Goal: Task Accomplishment & Management: Use online tool/utility

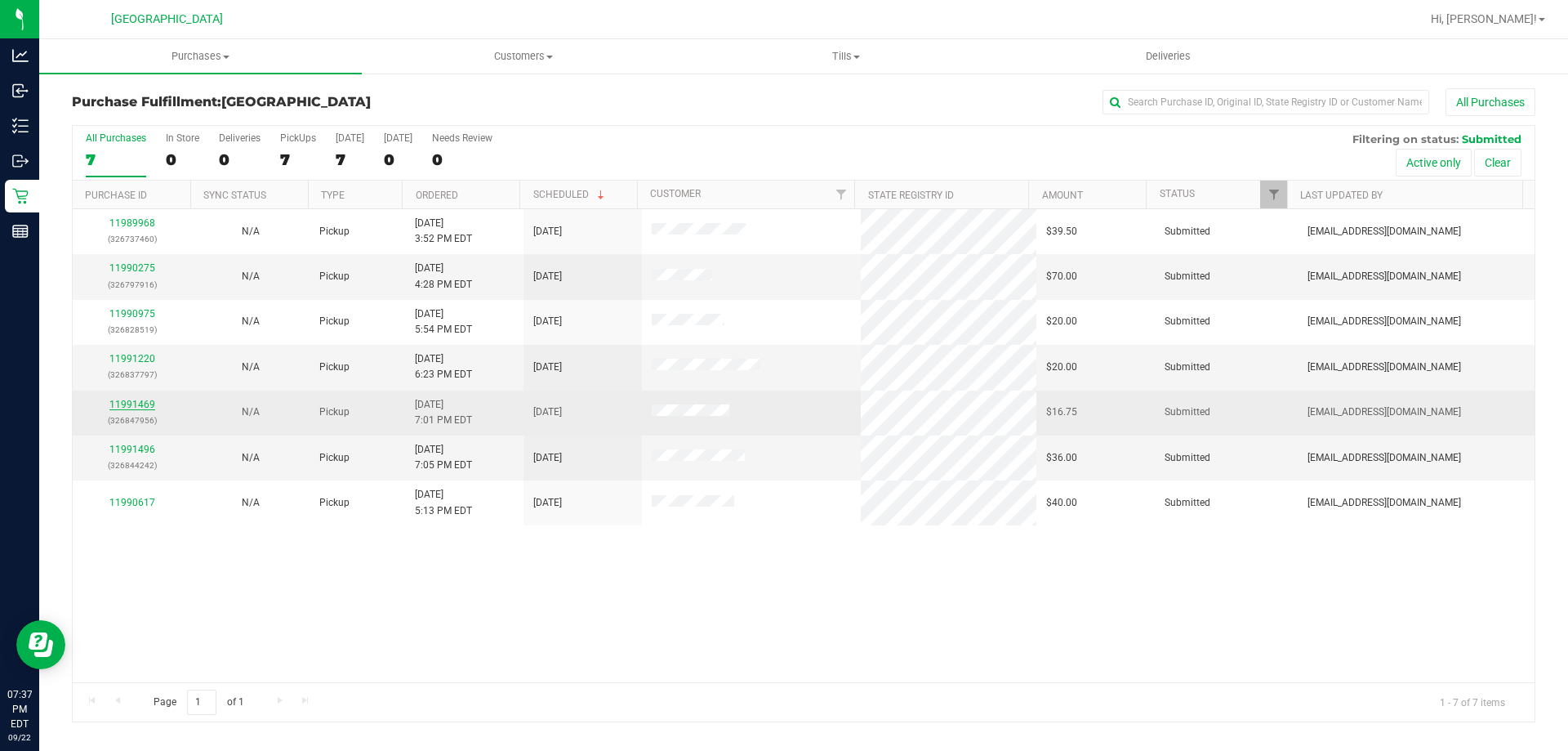
click at [147, 402] on link "11991469" at bounding box center [132, 404] width 46 height 11
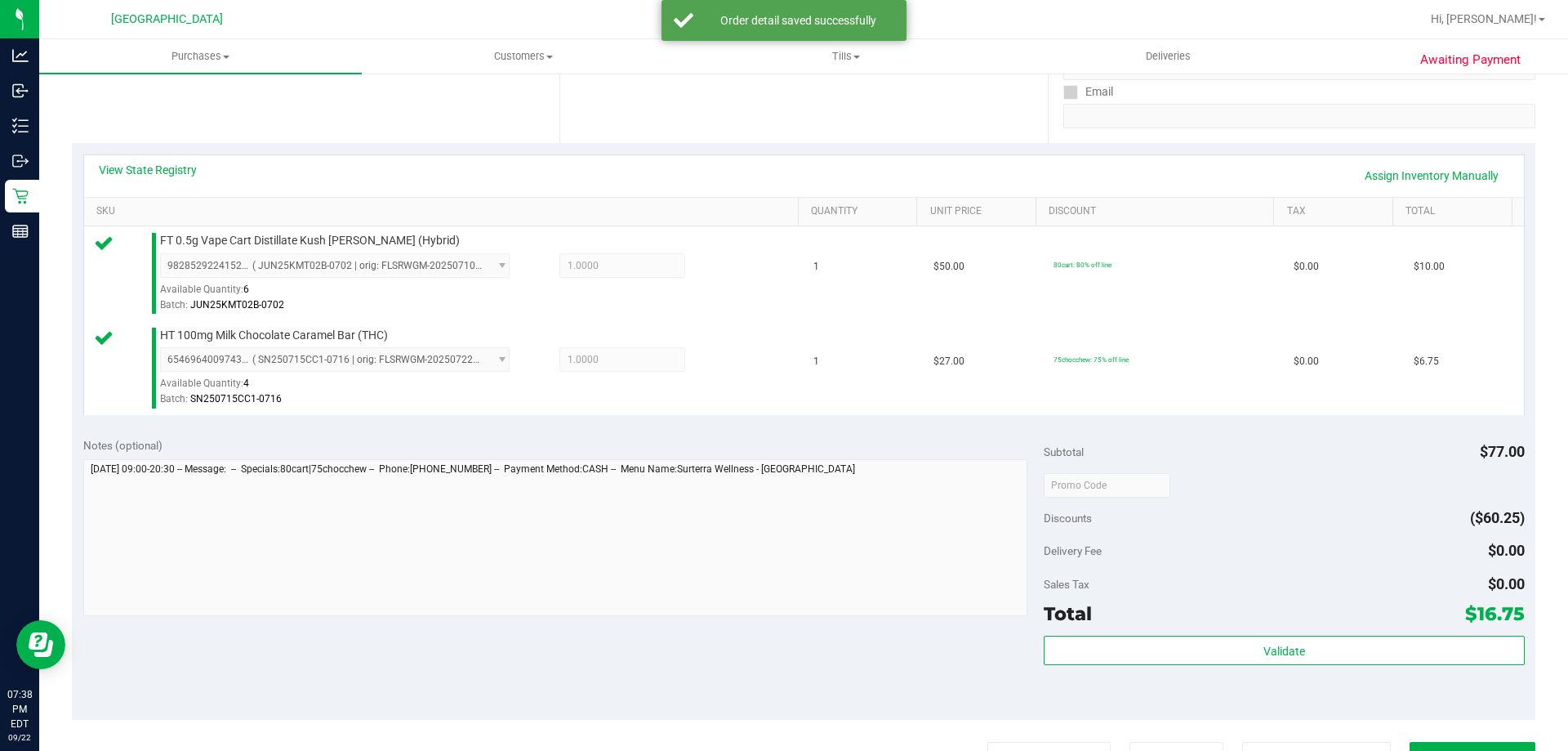
scroll to position [339, 0]
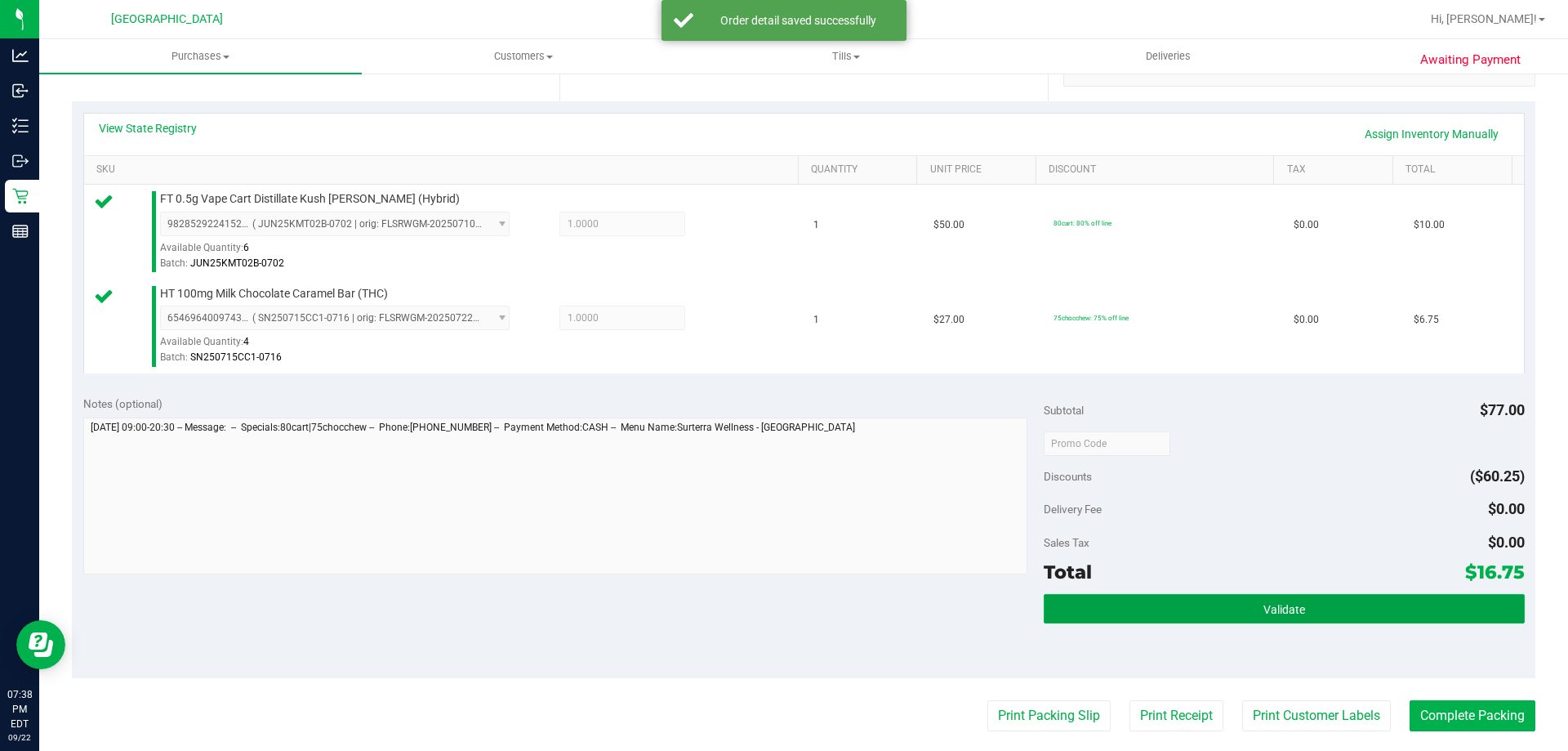
click at [1329, 615] on button "Validate" at bounding box center [1283, 609] width 480 height 30
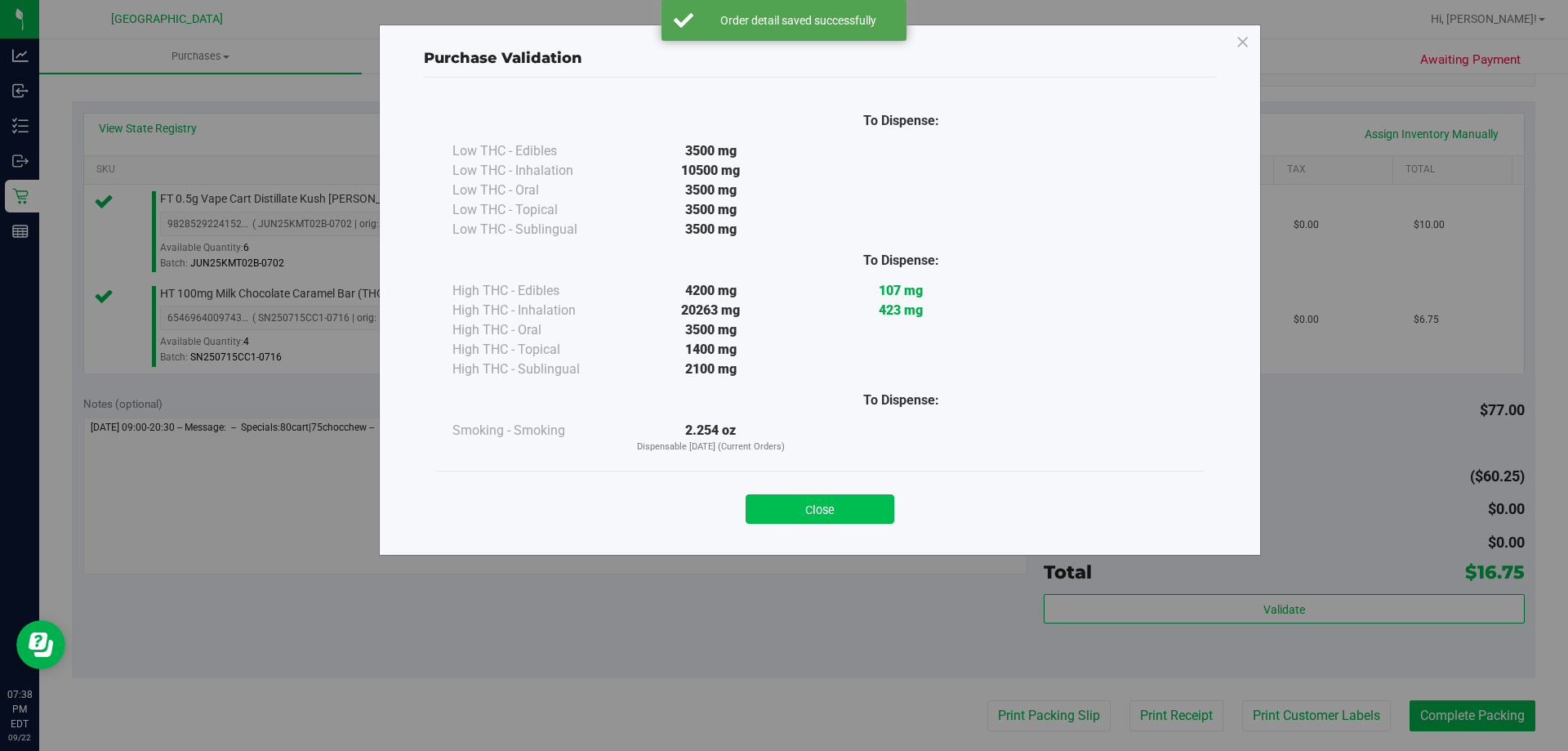
click at [803, 500] on button "Close" at bounding box center [820, 509] width 149 height 30
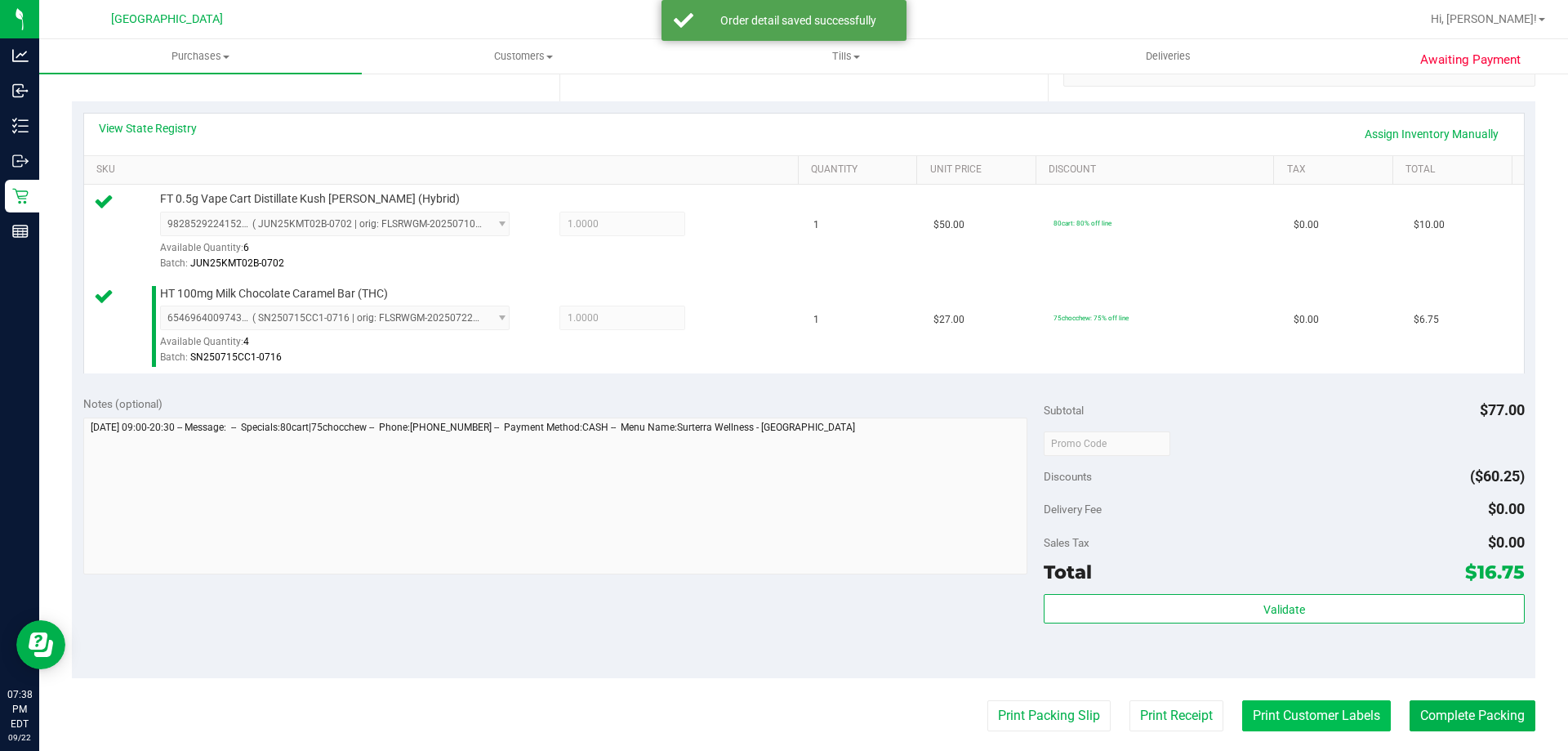
click at [1276, 731] on button "Print Customer Labels" at bounding box center [1317, 715] width 149 height 31
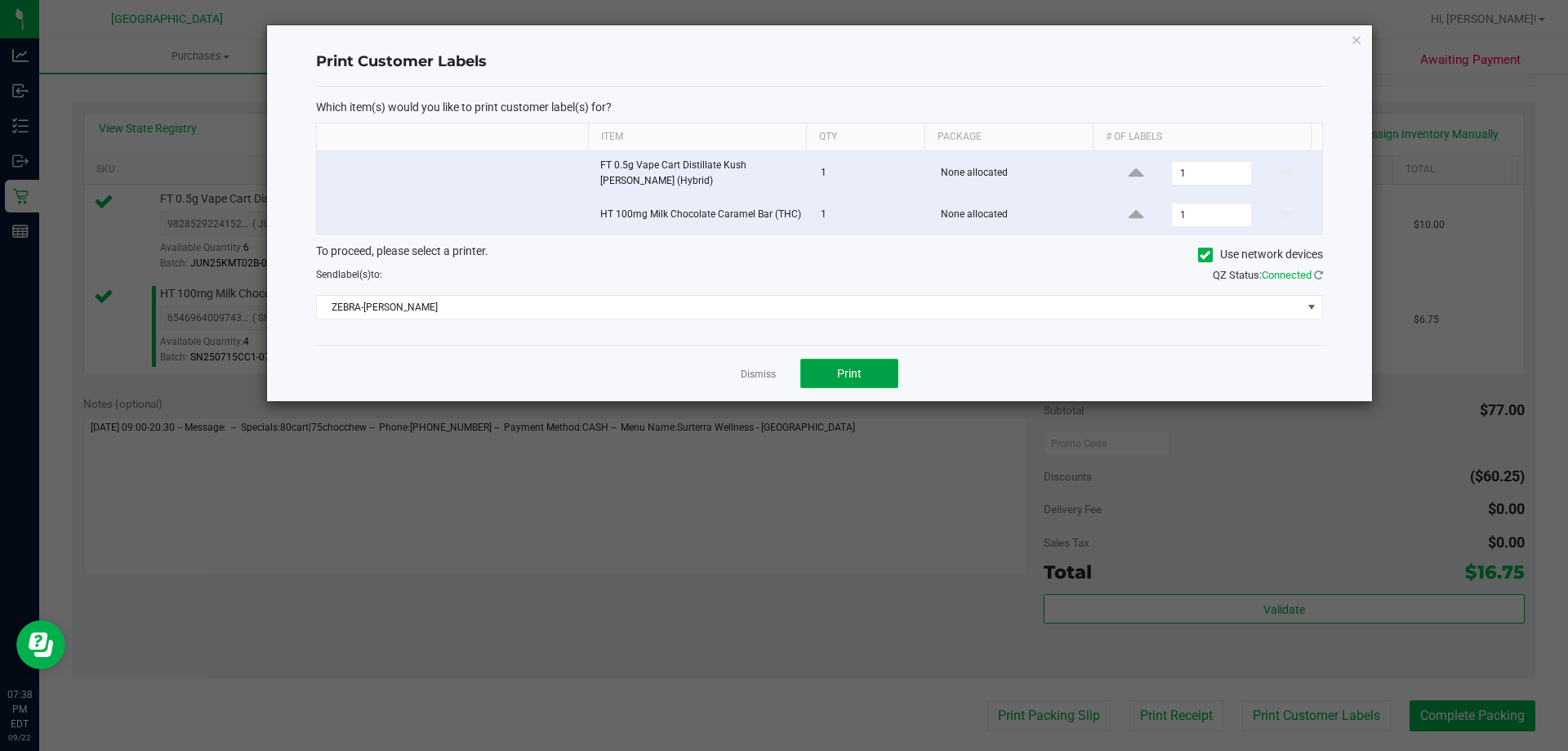
click at [863, 367] on button "Print" at bounding box center [848, 373] width 98 height 30
click at [748, 369] on link "Dismiss" at bounding box center [758, 374] width 35 height 14
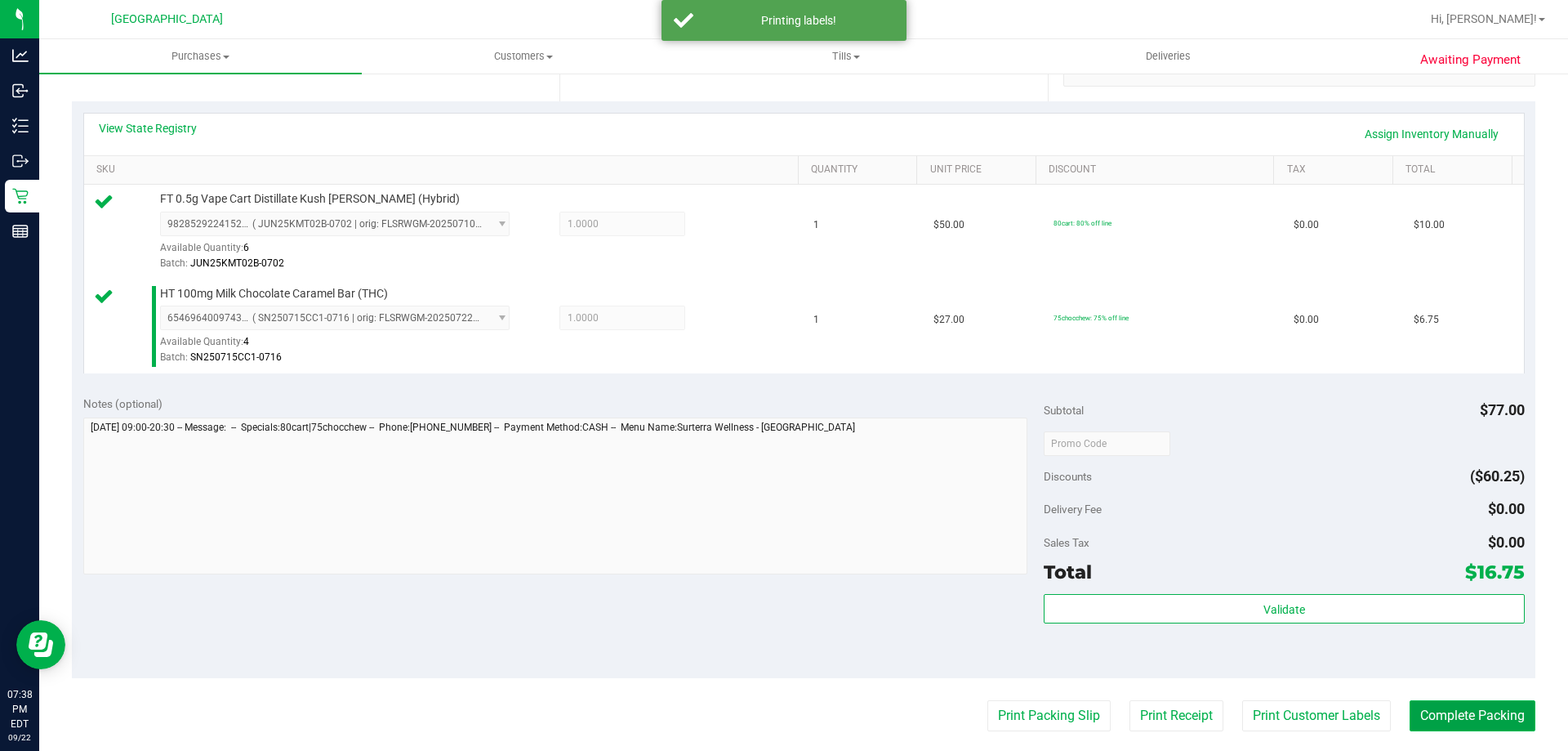
click at [1430, 731] on button "Complete Packing" at bounding box center [1472, 715] width 126 height 31
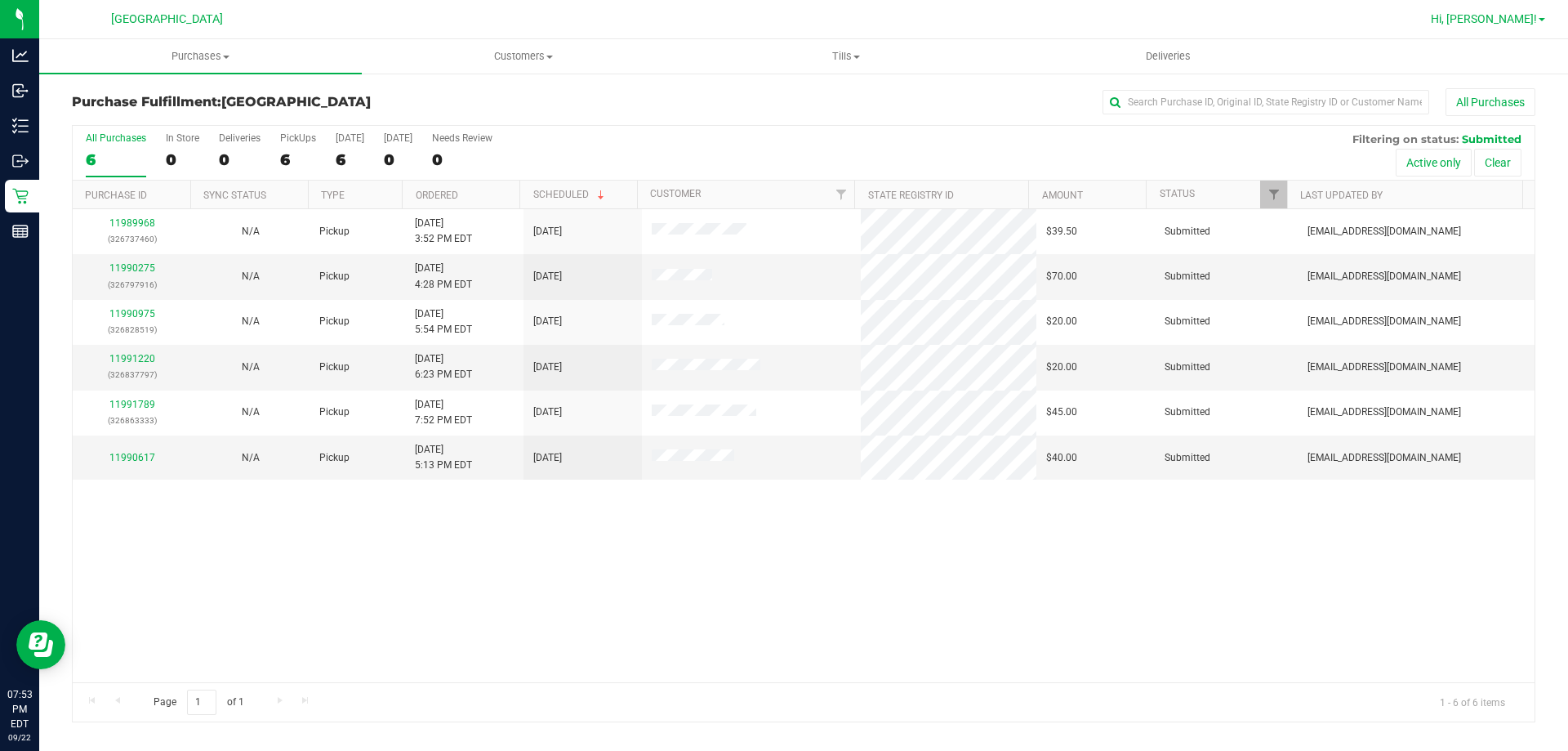
click at [1518, 20] on span "Hi, [PERSON_NAME]!" at bounding box center [1483, 19] width 106 height 13
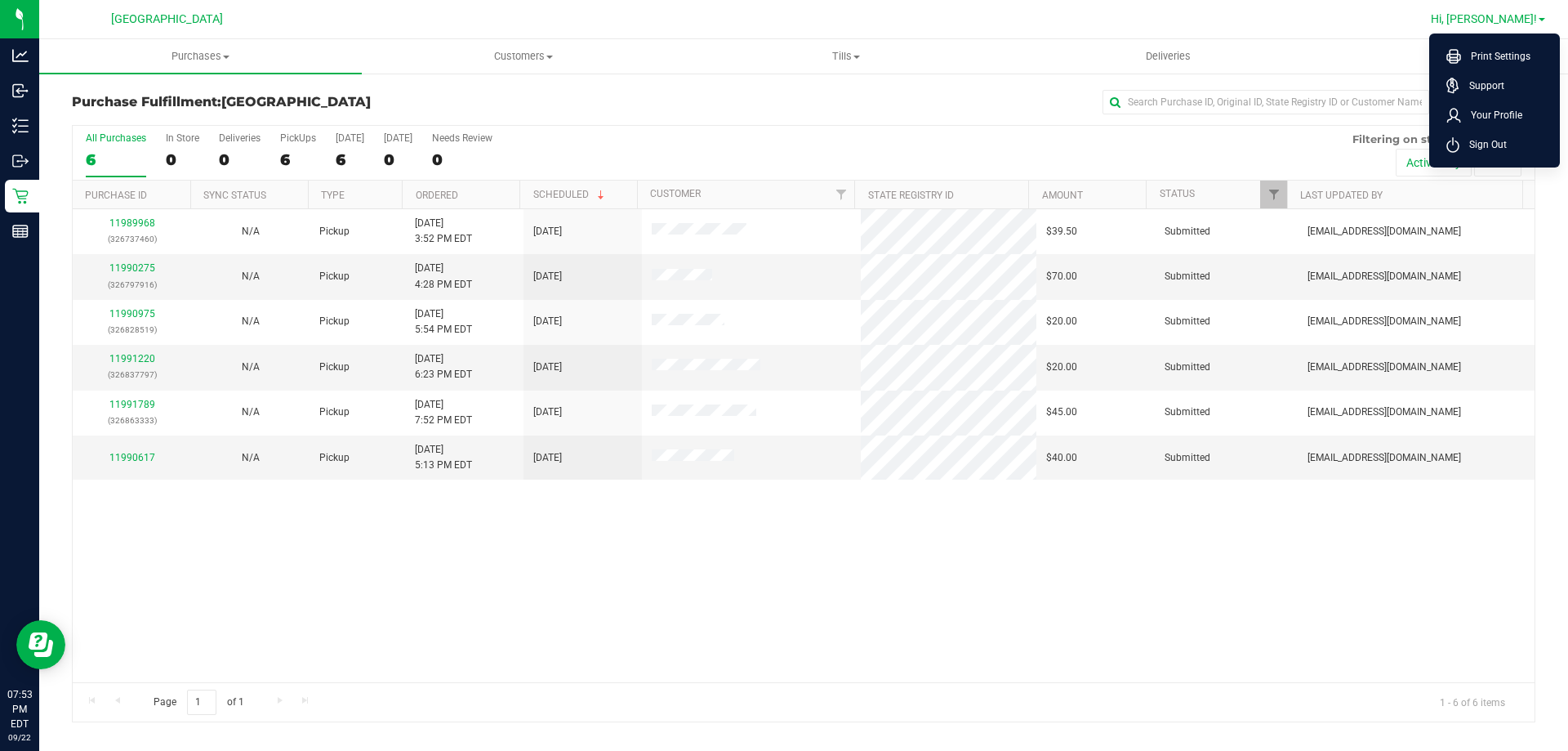
click at [1517, 147] on li "Sign Out" at bounding box center [1495, 145] width 123 height 30
